Goal: Information Seeking & Learning: Learn about a topic

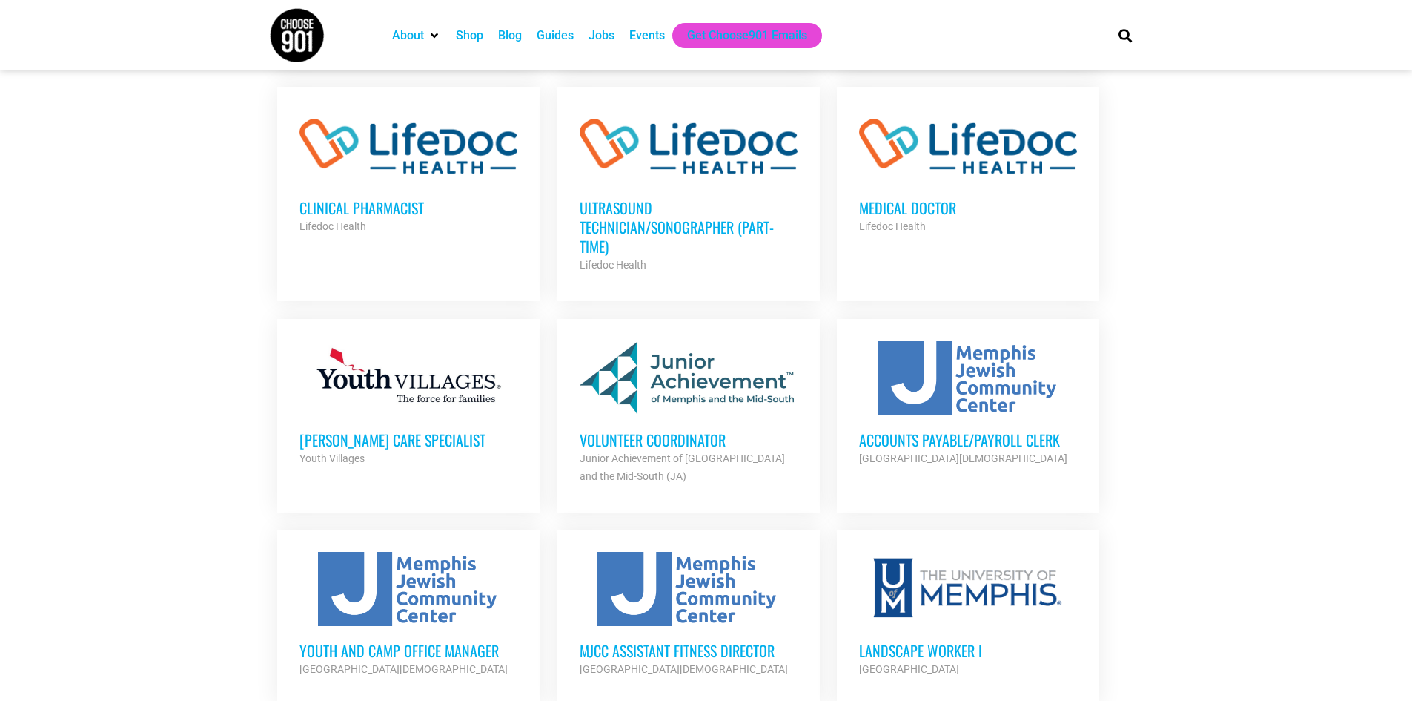
scroll to position [1260, 0]
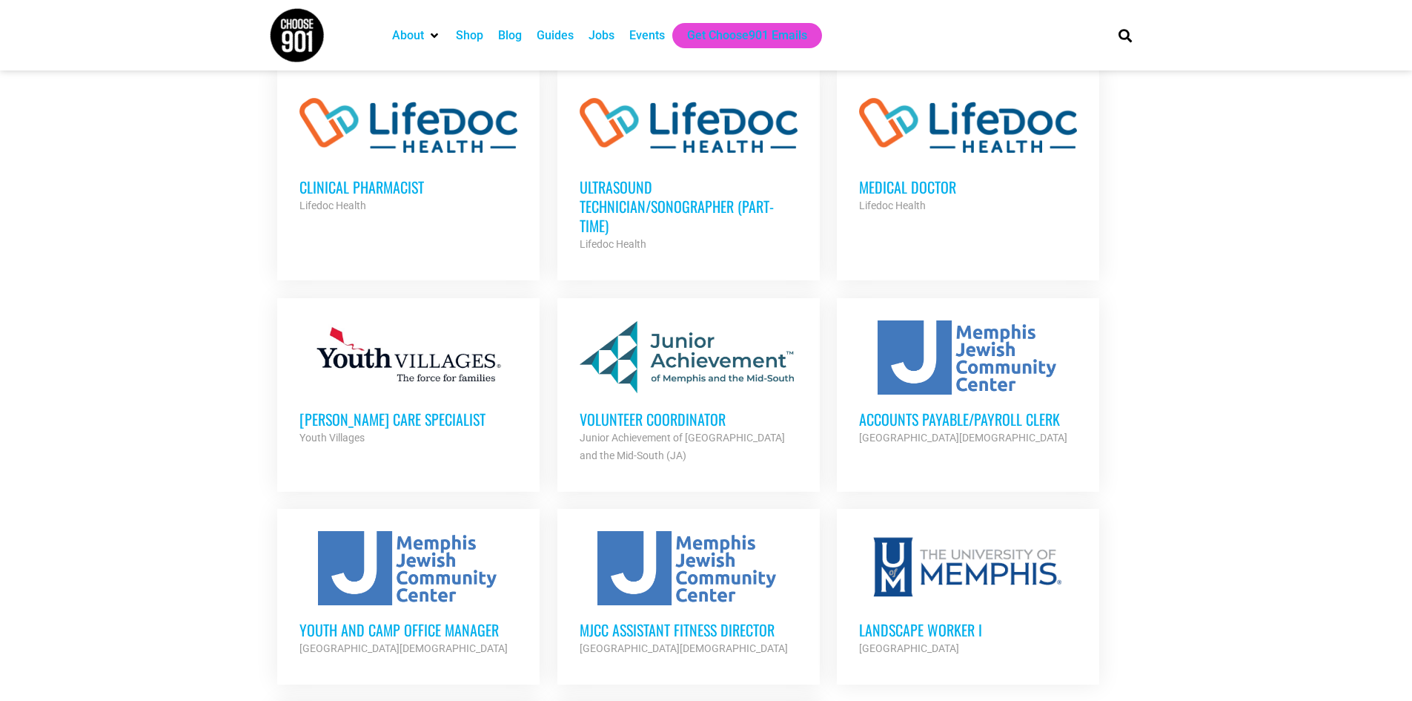
click at [1024, 409] on h3 "Accounts Payable/Payroll Clerk" at bounding box center [968, 418] width 218 height 19
click at [1210, 366] on section "Looking to make career moves in Memphis? From tech to teaching, medical and mor…" at bounding box center [706, 2] width 1412 height 1876
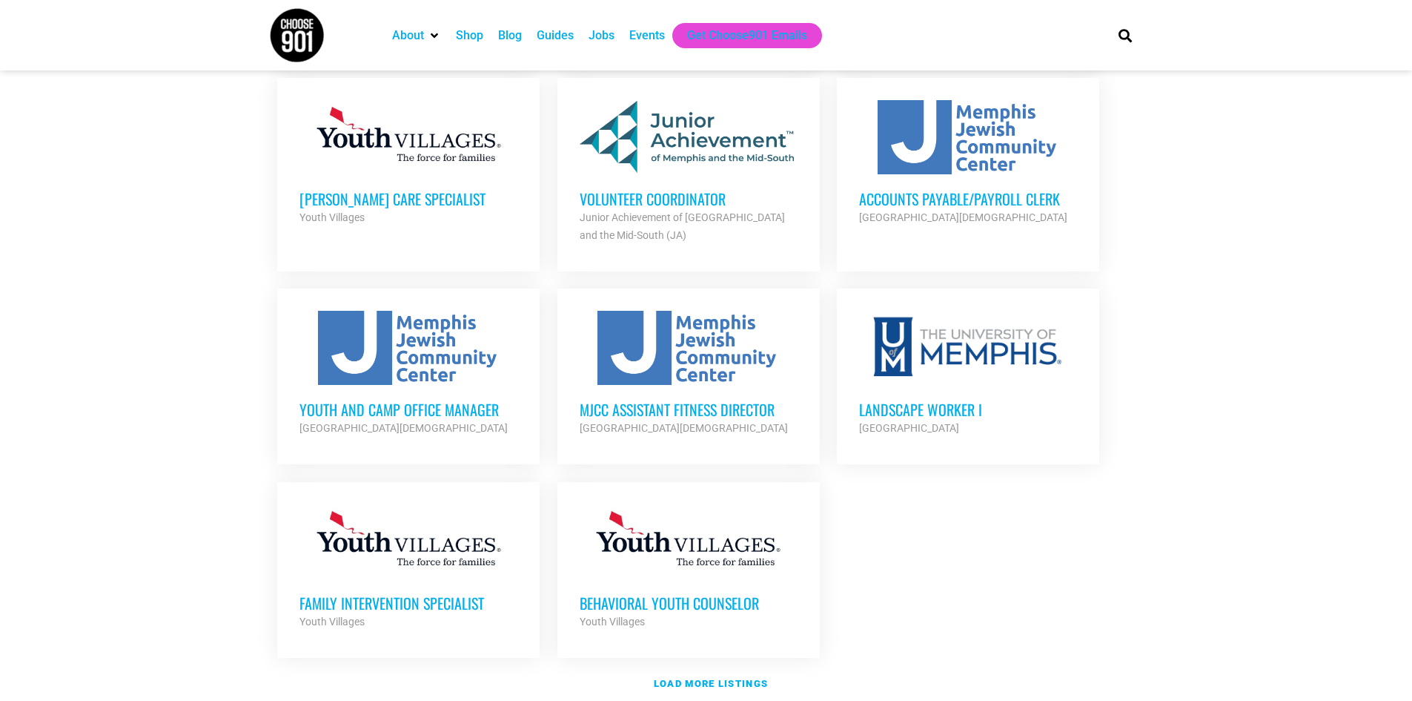
scroll to position [1483, 0]
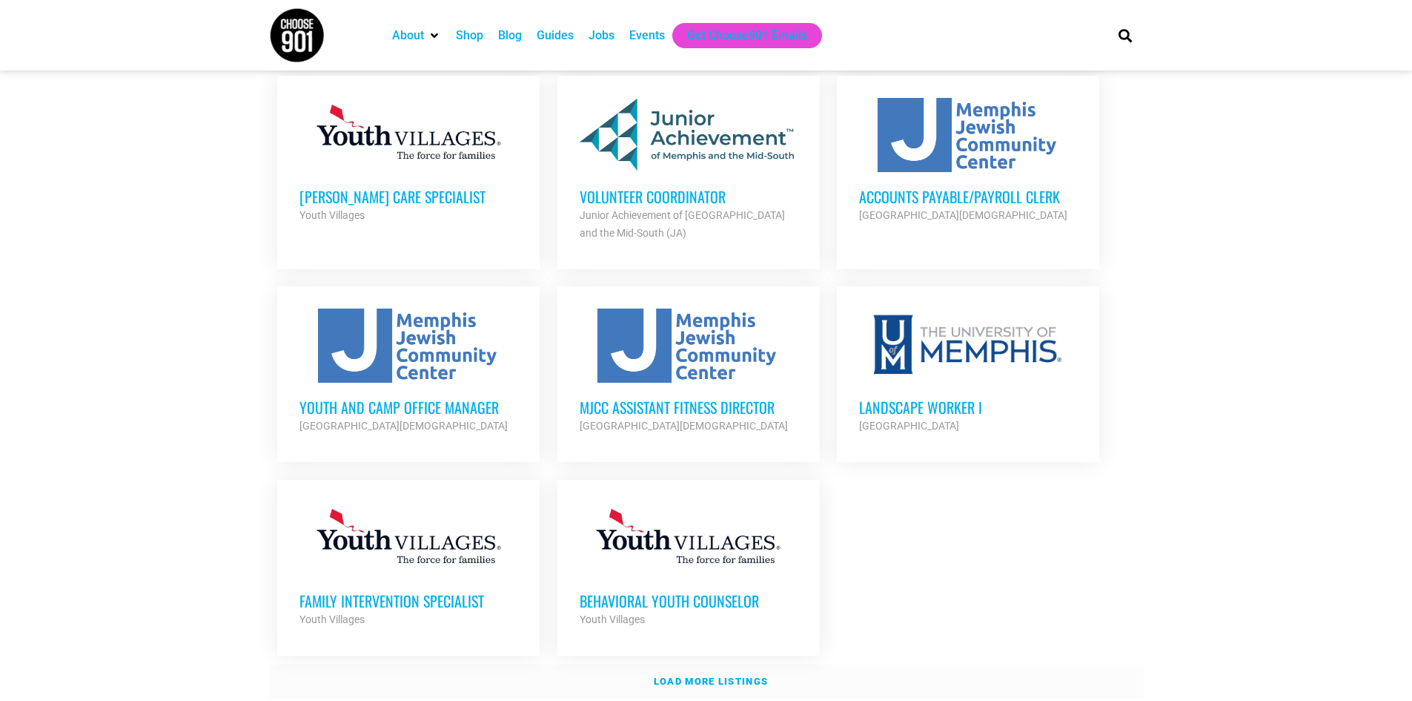
click at [721, 675] on strong "Load more listings" at bounding box center [711, 680] width 114 height 11
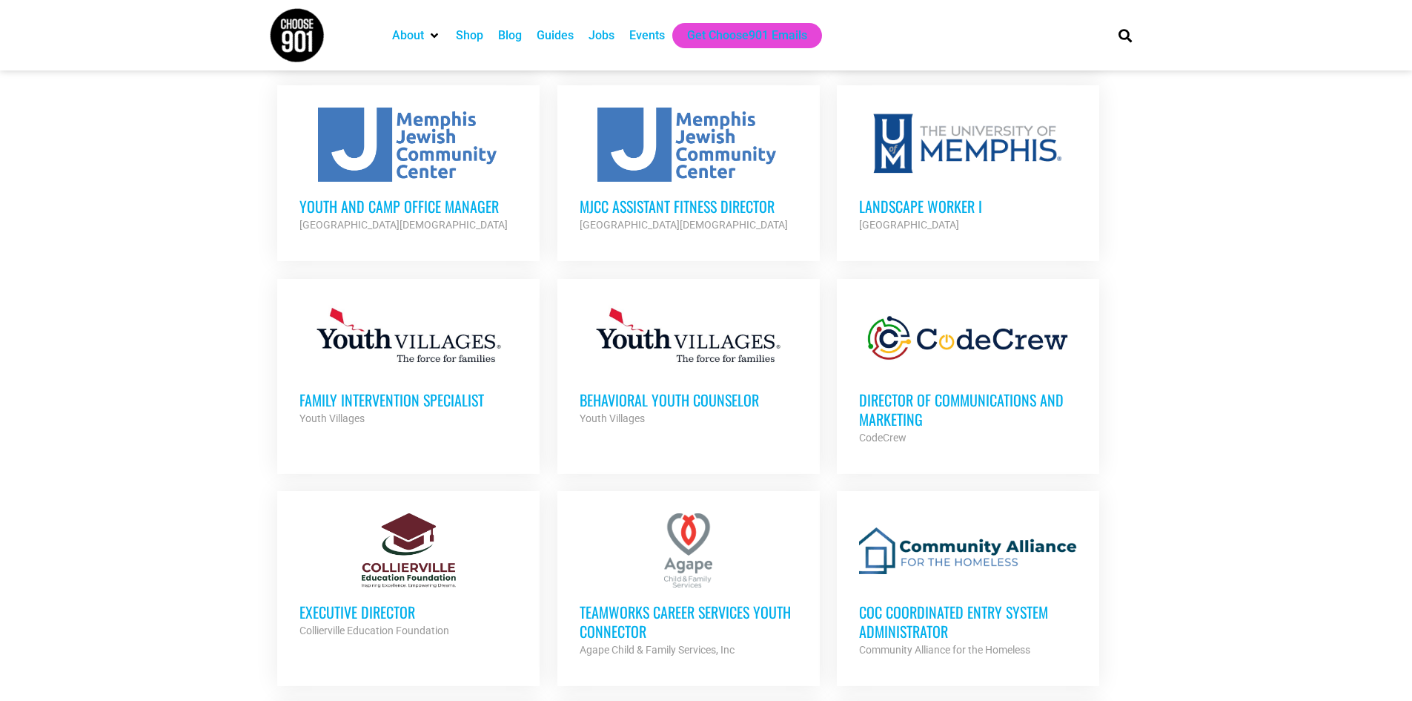
scroll to position [1705, 0]
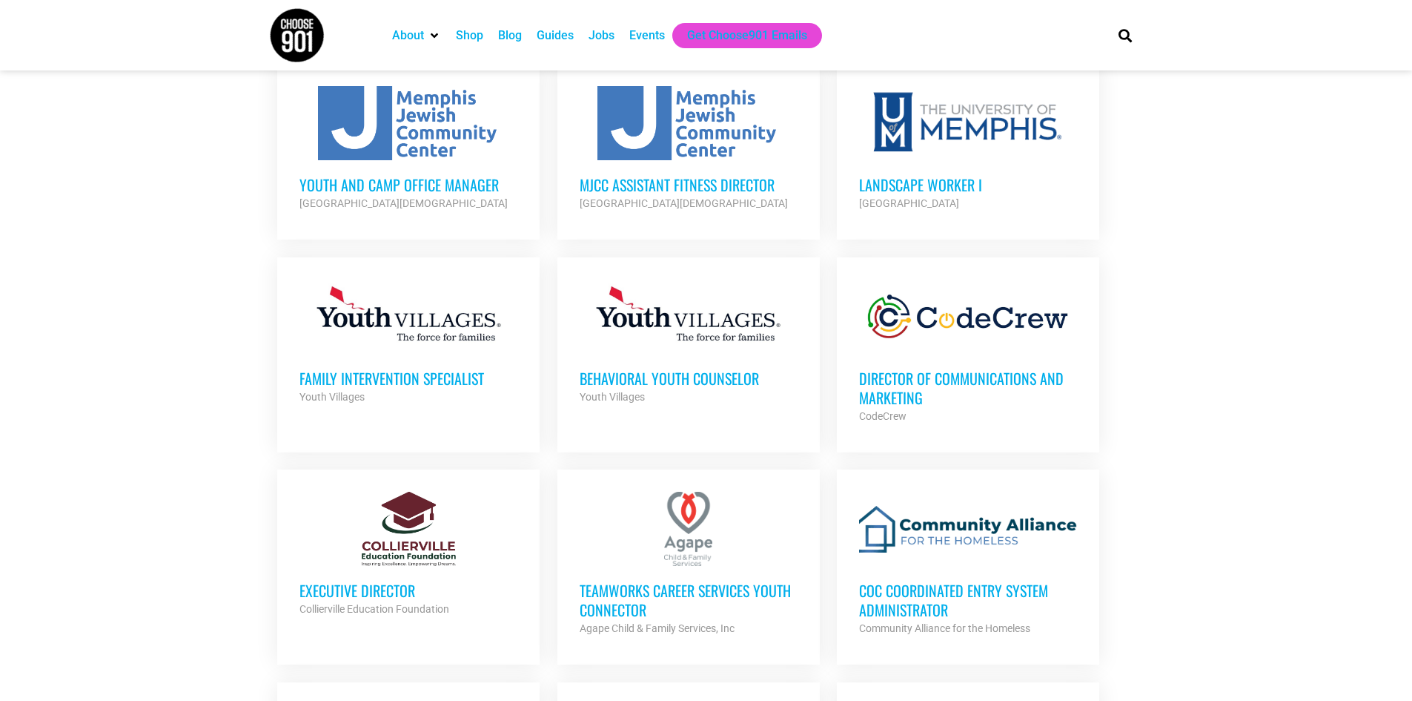
click at [370, 581] on h3 "Executive Director" at bounding box center [409, 590] width 218 height 19
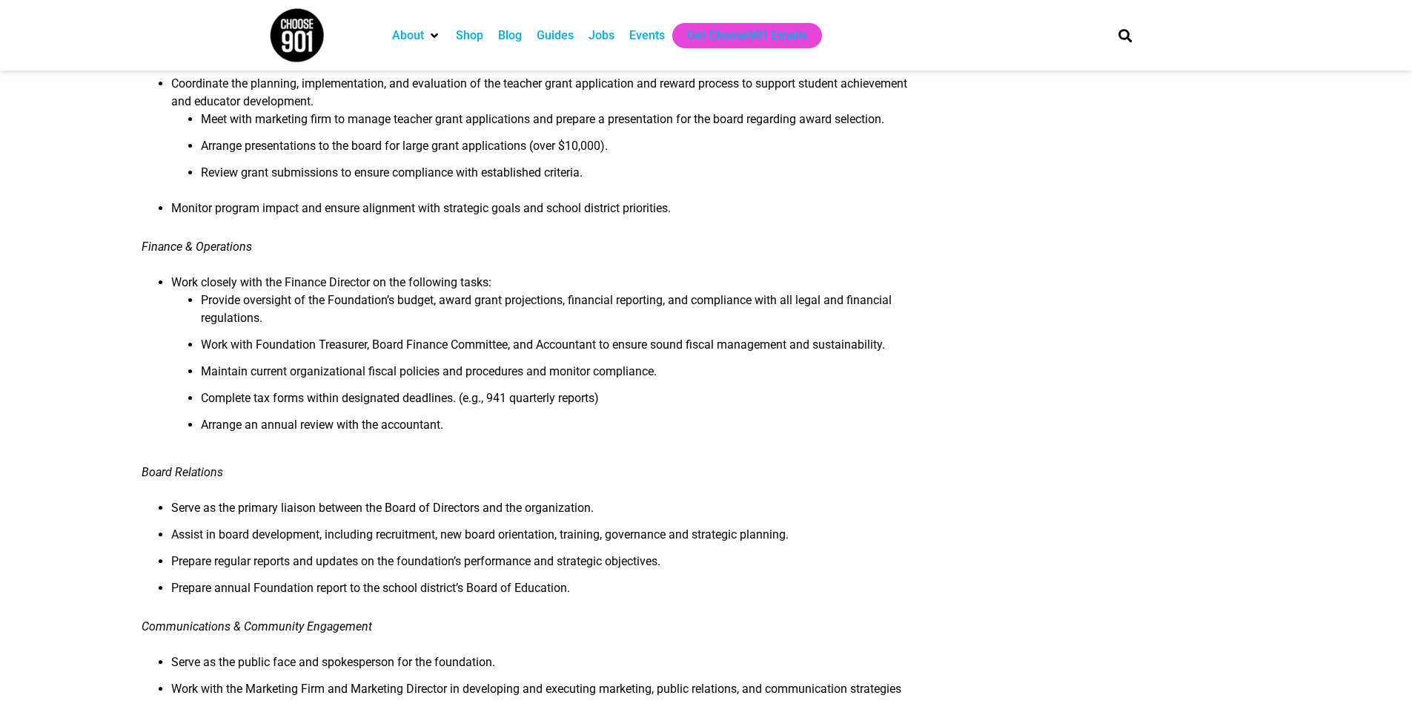
scroll to position [741, 0]
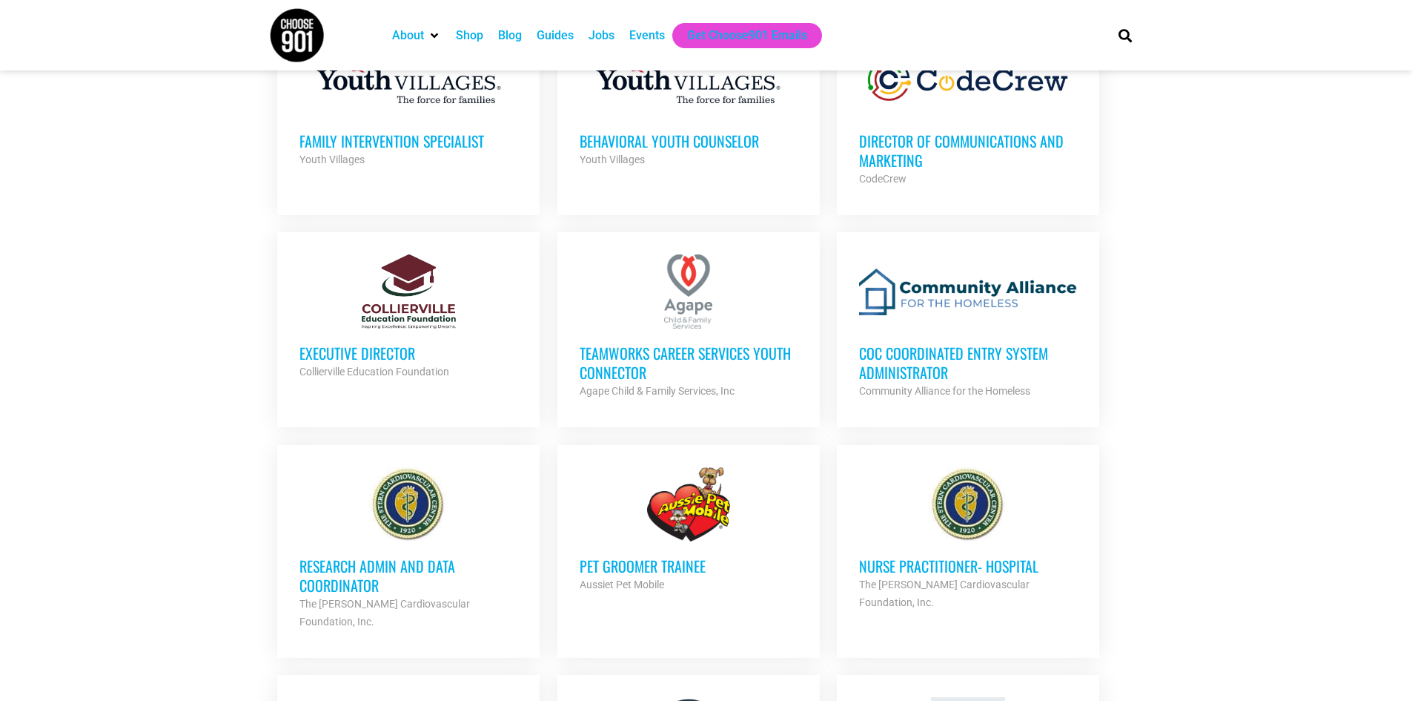
scroll to position [2002, 0]
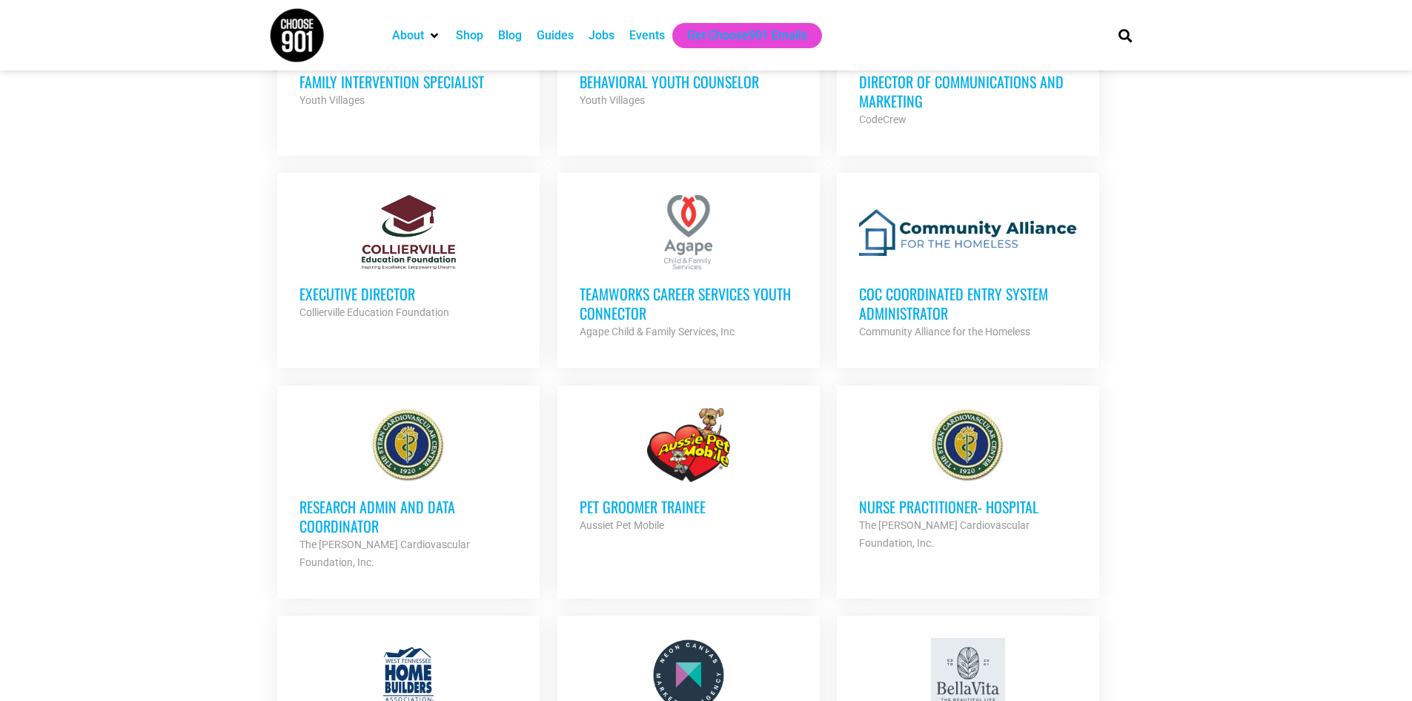
click at [367, 497] on h3 "Research Admin and Data Coordinator" at bounding box center [409, 516] width 218 height 39
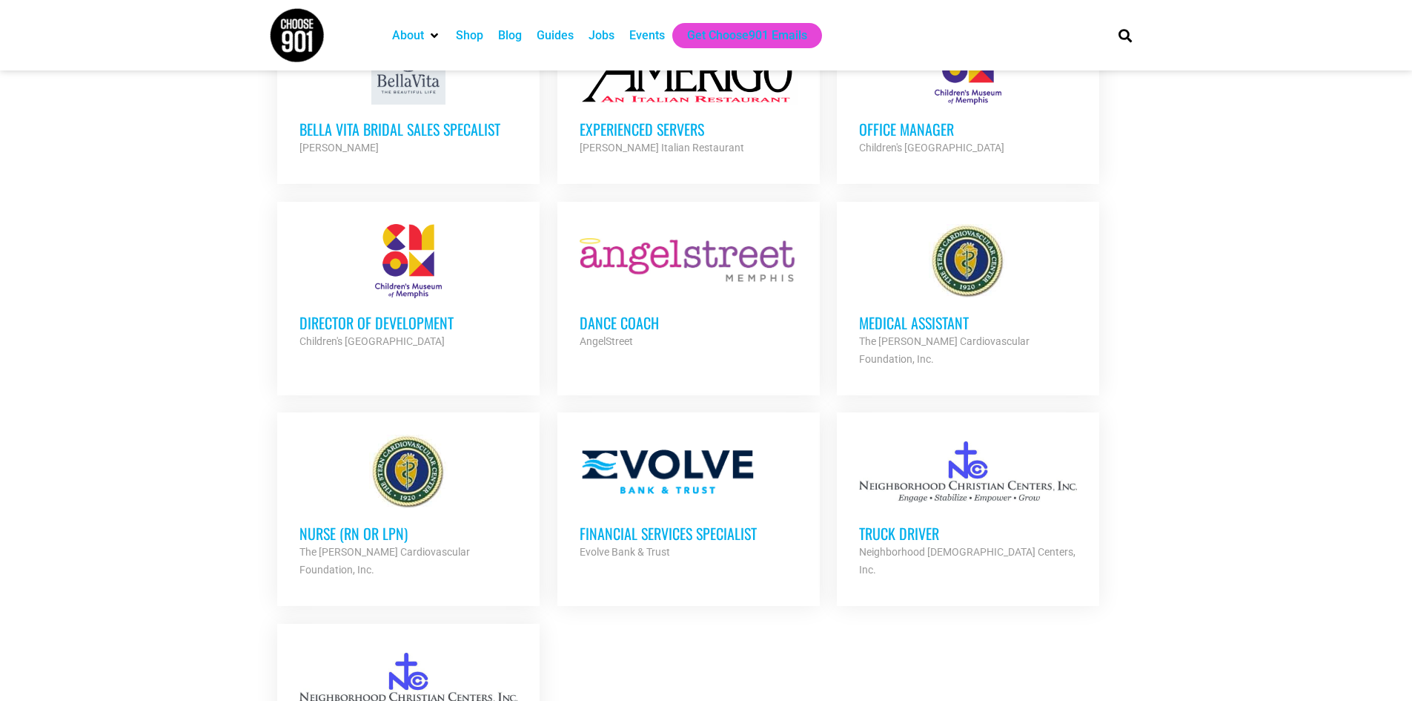
scroll to position [3040, 0]
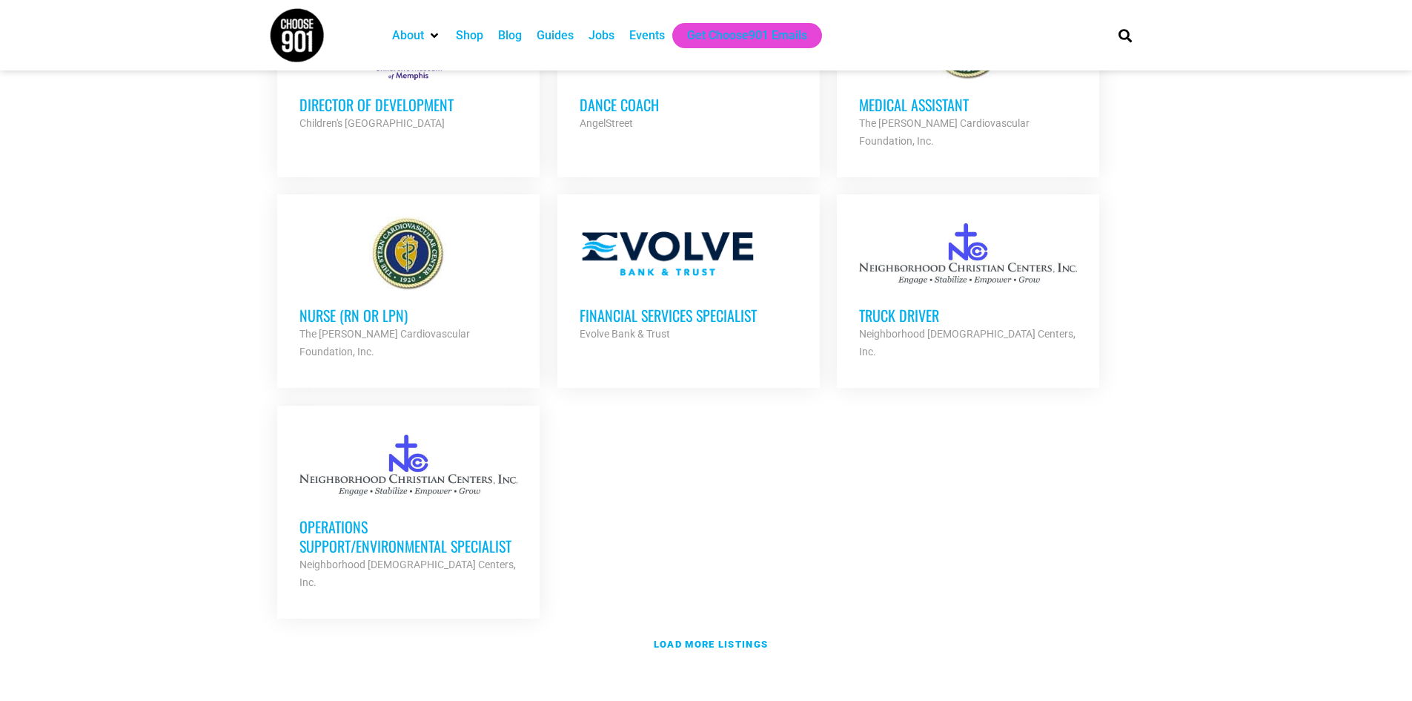
click at [364, 517] on h3 "Operations Support/Environmental Specialist" at bounding box center [409, 536] width 218 height 39
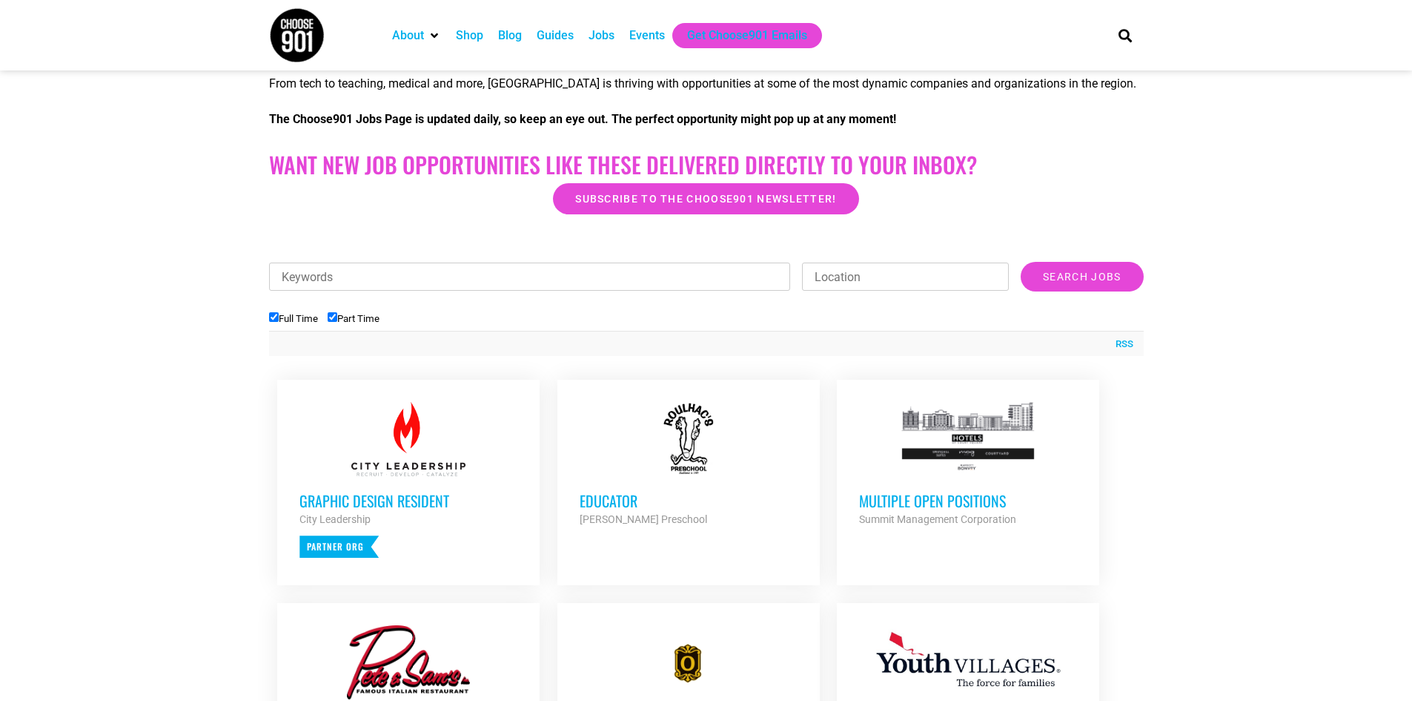
scroll to position [371, 0]
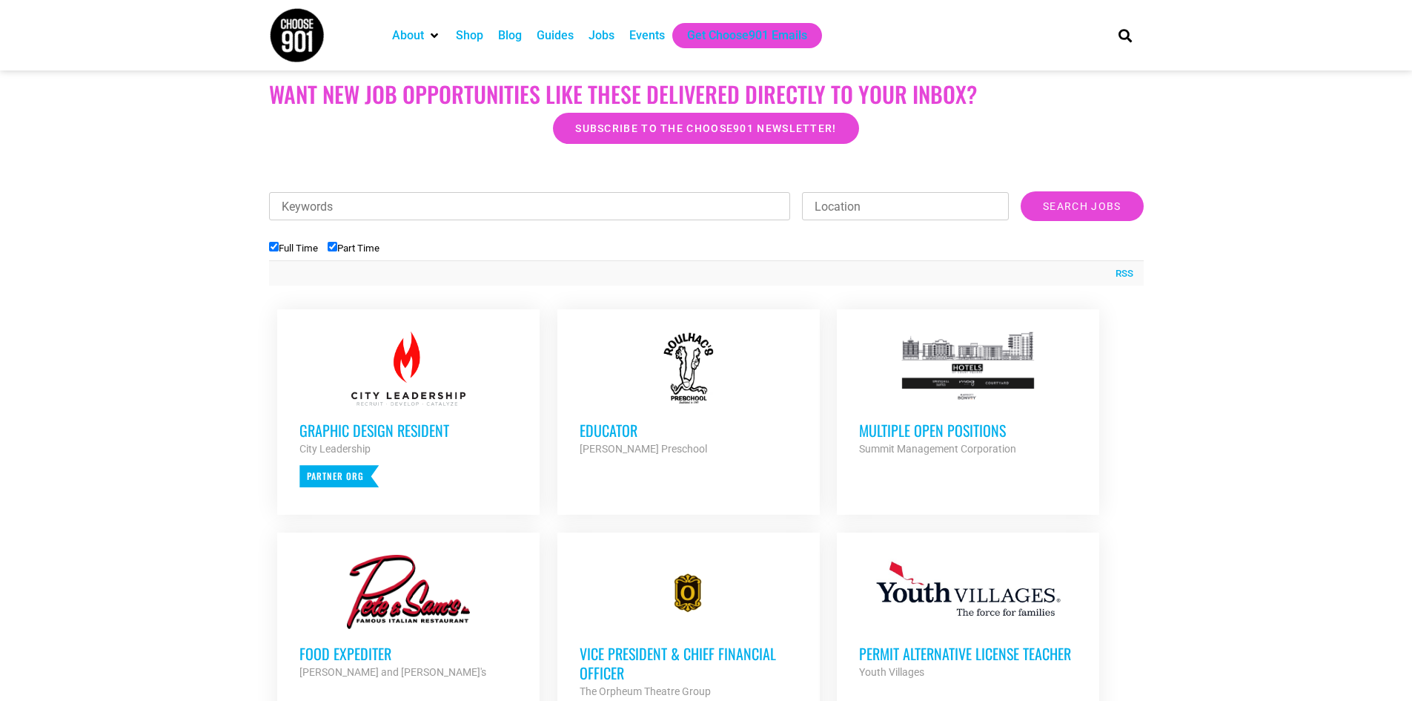
click at [993, 429] on h3 "Multiple Open Positions" at bounding box center [968, 429] width 218 height 19
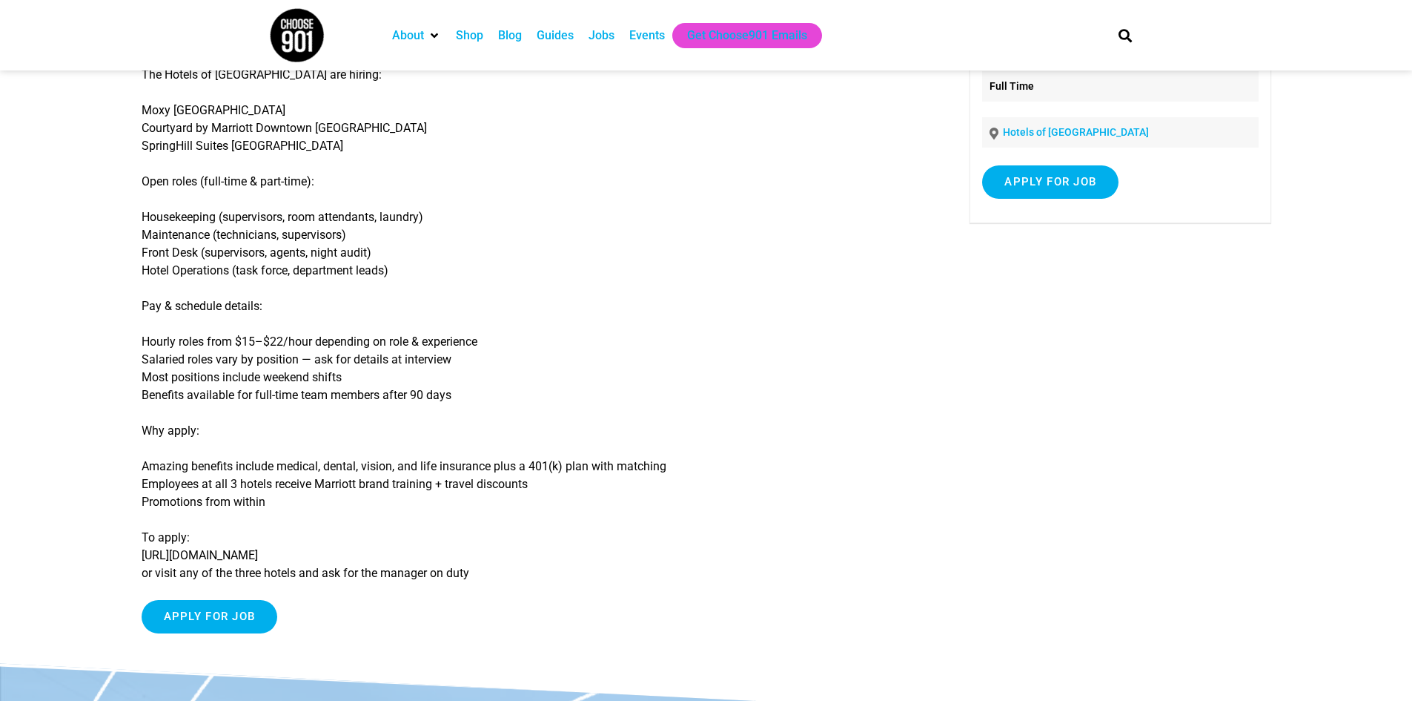
scroll to position [148, 0]
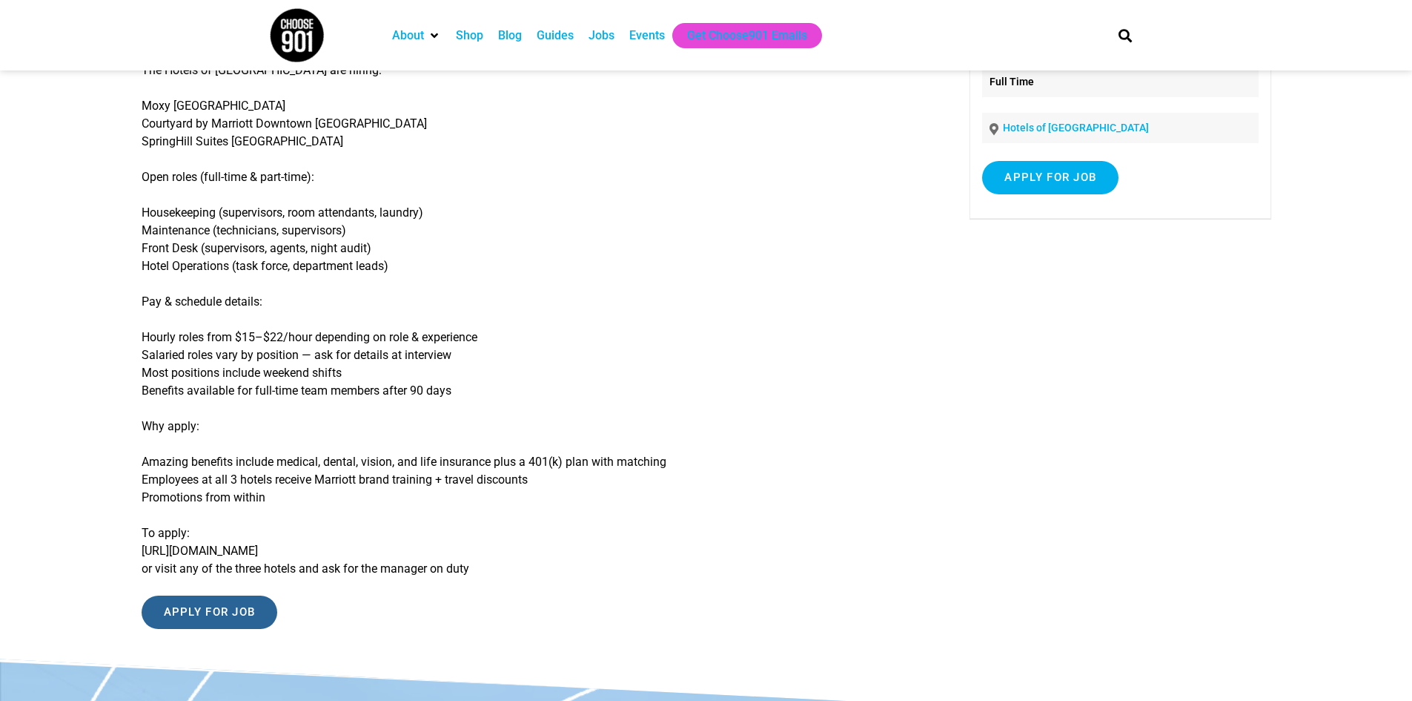
click at [254, 610] on input "Apply for job" at bounding box center [210, 611] width 136 height 33
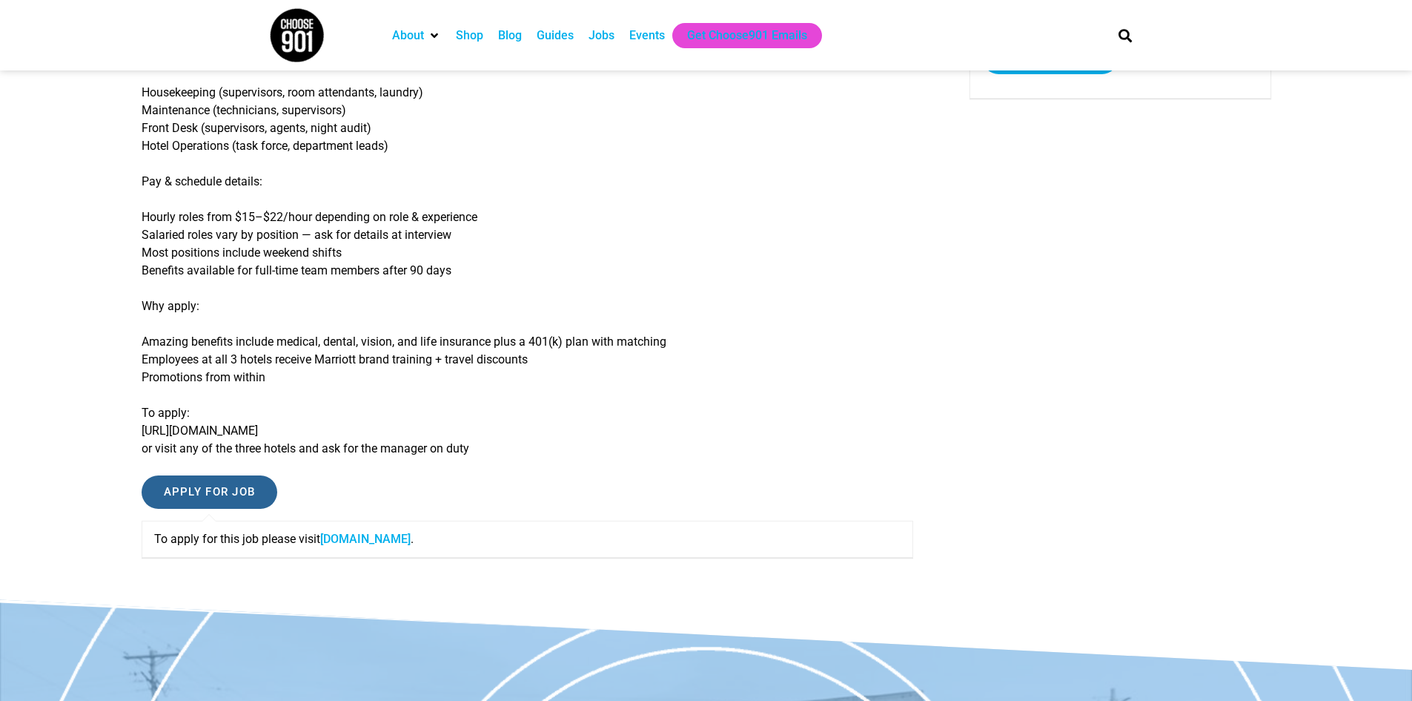
scroll to position [371, 0]
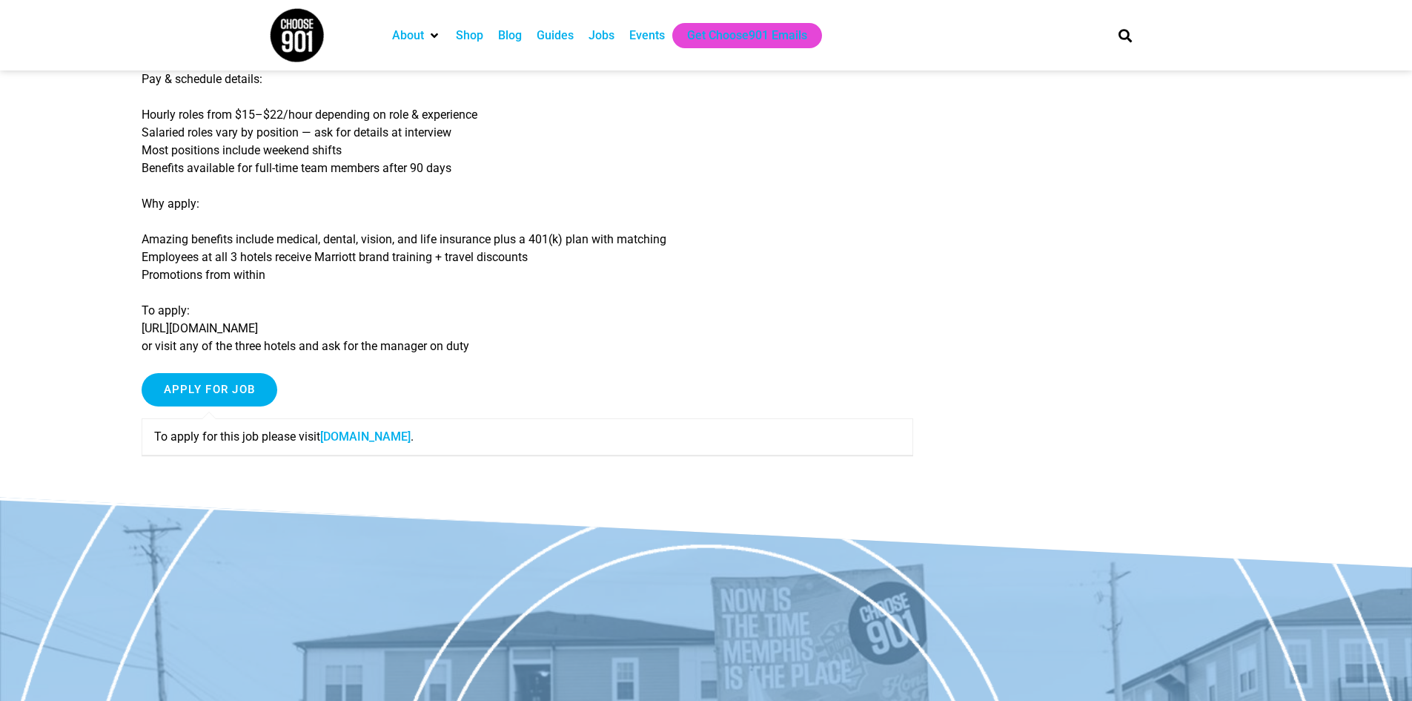
click at [411, 441] on link "www.summitmgmtcorp.com" at bounding box center [365, 436] width 90 height 14
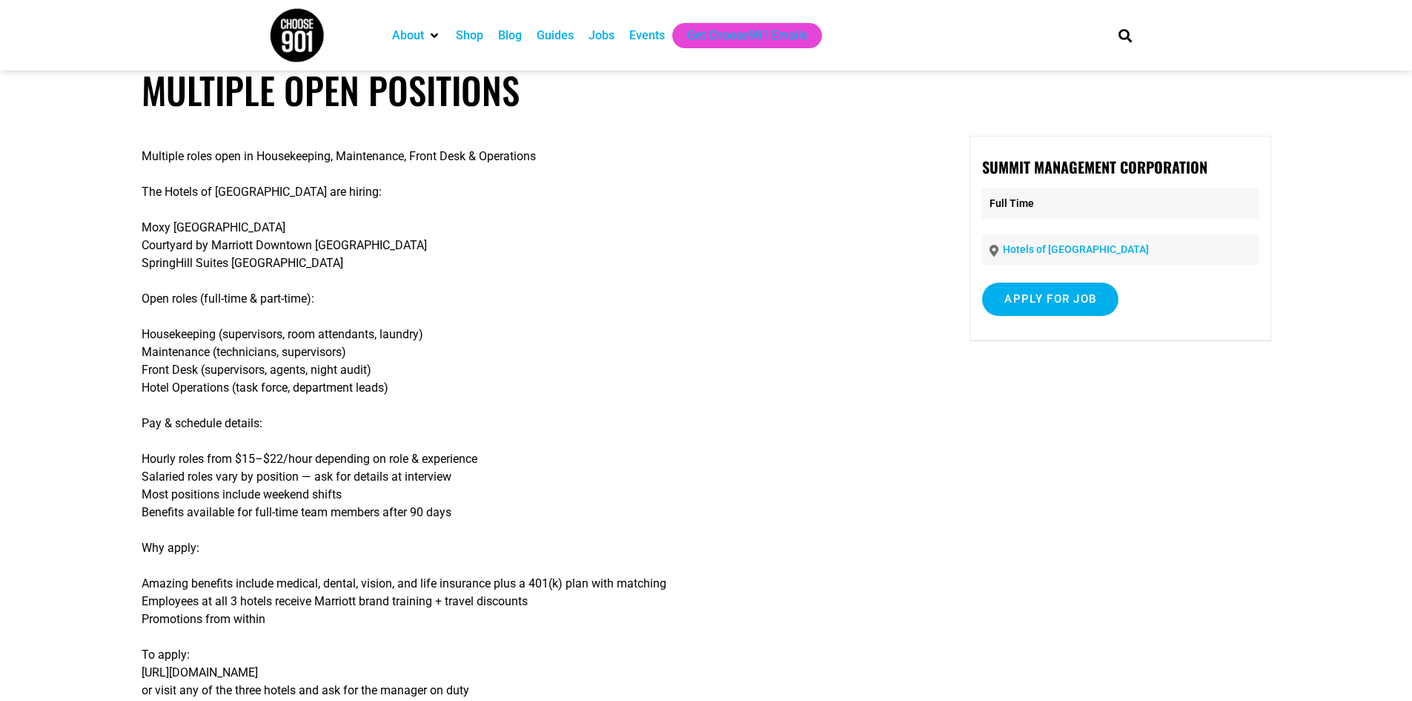
scroll to position [0, 0]
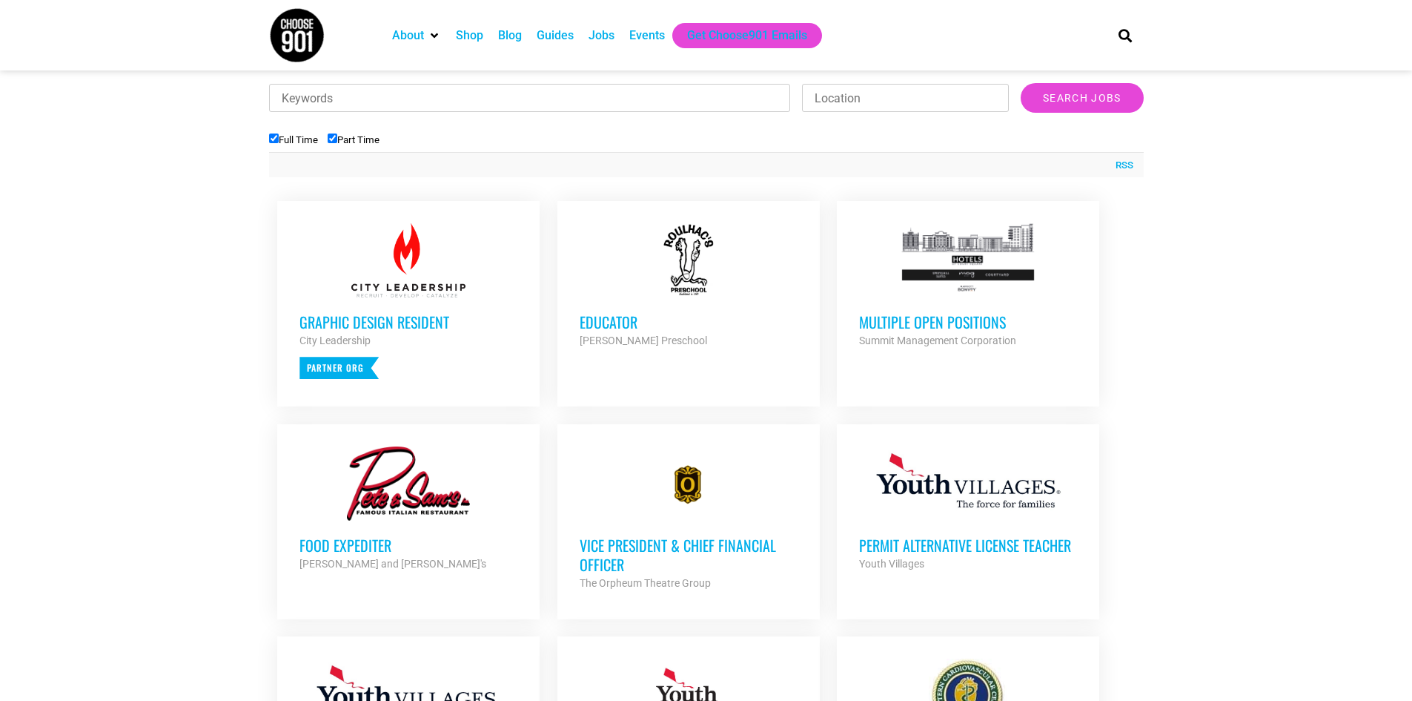
scroll to position [593, 0]
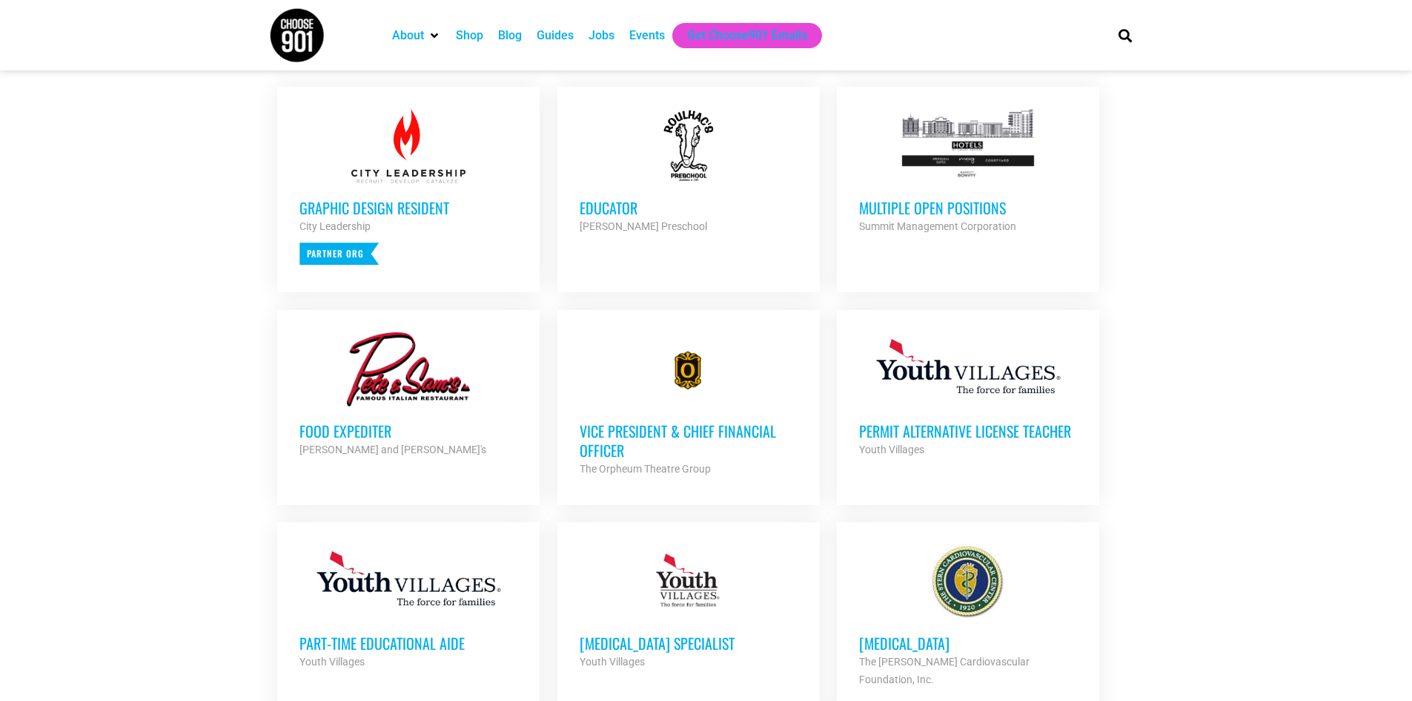
click at [675, 435] on h3 "Vice President & Chief Financial Officer" at bounding box center [689, 440] width 218 height 39
